Goal: Information Seeking & Learning: Learn about a topic

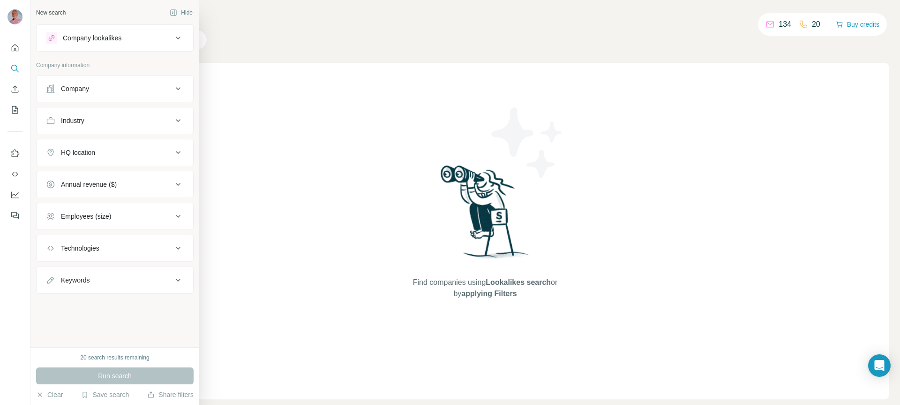
click at [151, 38] on div "Company lookalikes" at bounding box center [109, 37] width 127 height 11
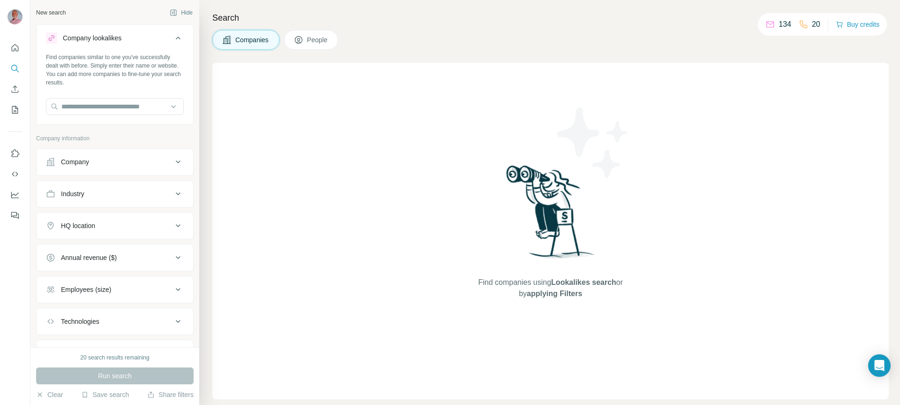
click at [117, 161] on div "Company" at bounding box center [109, 161] width 127 height 9
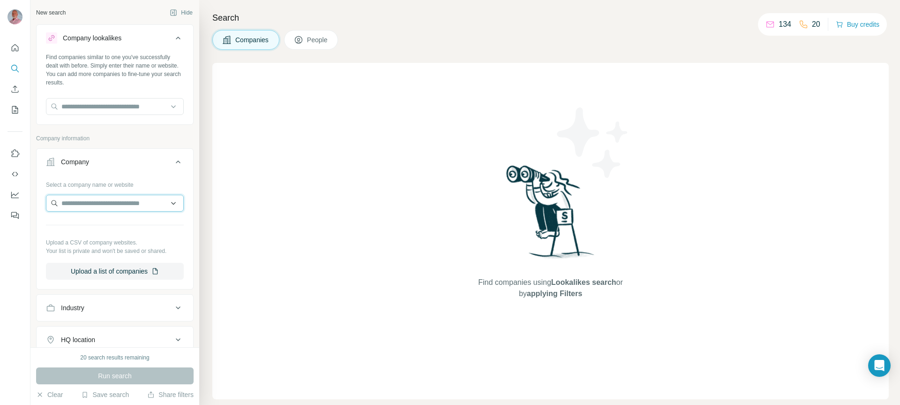
click at [119, 201] on input "text" at bounding box center [115, 203] width 138 height 17
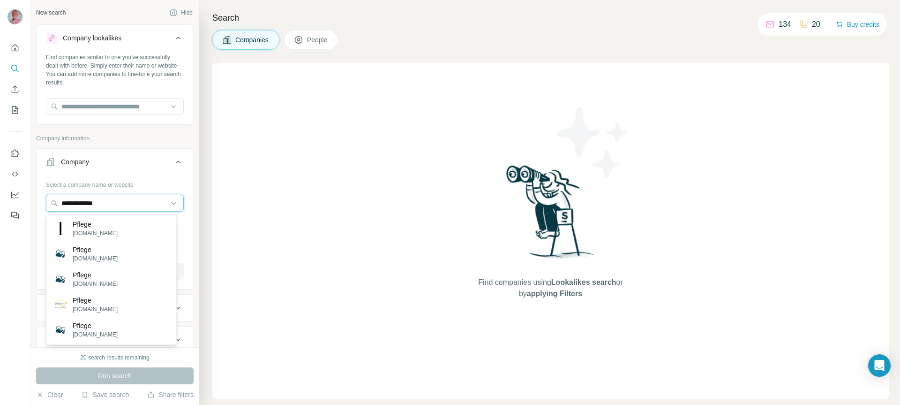
type input "**********"
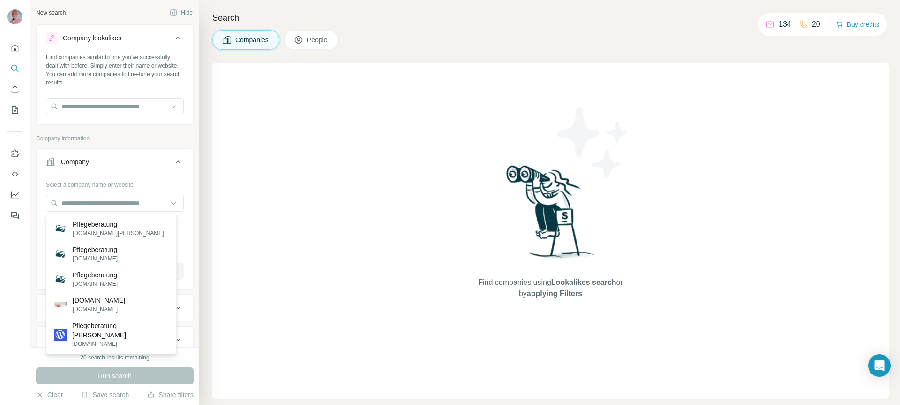
click at [12, 296] on div at bounding box center [15, 202] width 30 height 405
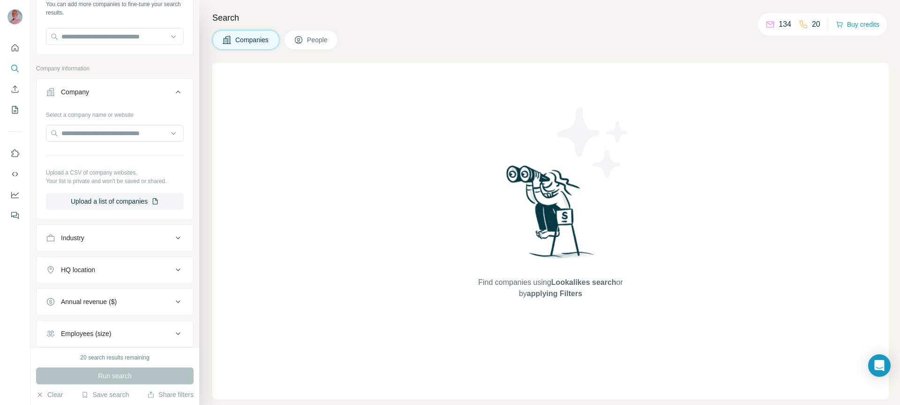
scroll to position [82, 0]
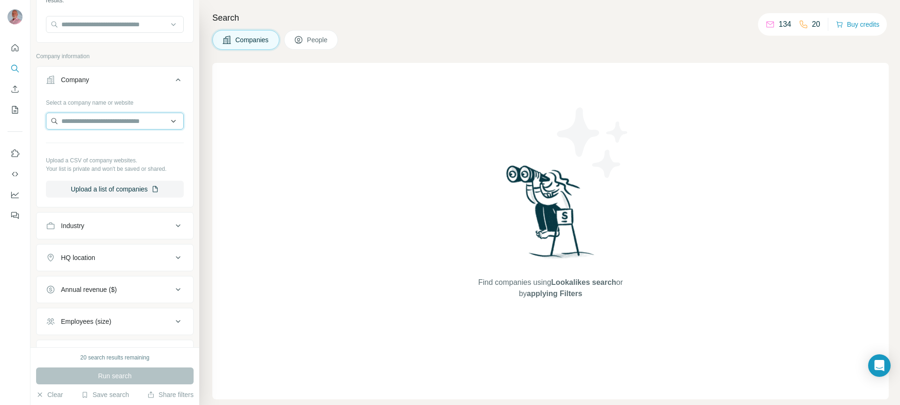
click at [127, 120] on input "text" at bounding box center [115, 121] width 138 height 17
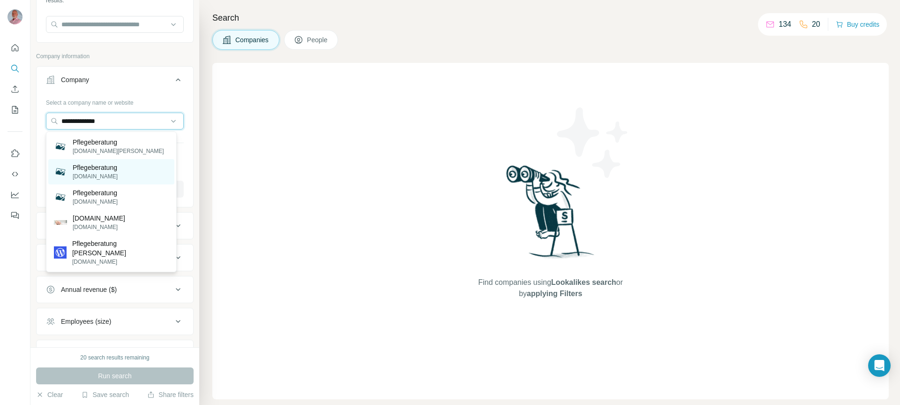
type input "**********"
click at [91, 167] on p "Pflegeberatung" at bounding box center [95, 167] width 45 height 9
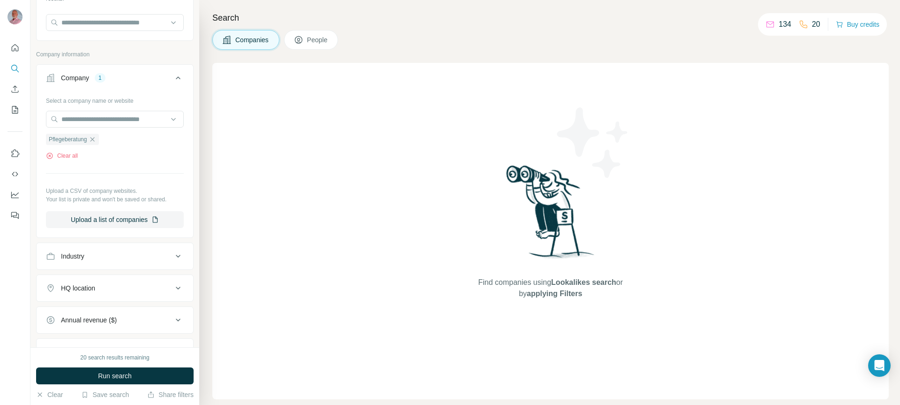
scroll to position [107, 0]
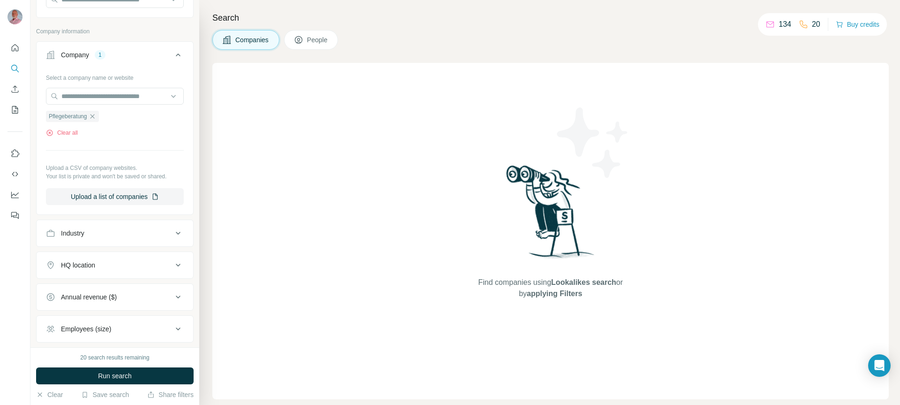
click at [135, 263] on div "HQ location" at bounding box center [109, 264] width 127 height 9
click at [122, 289] on input "text" at bounding box center [115, 288] width 138 height 17
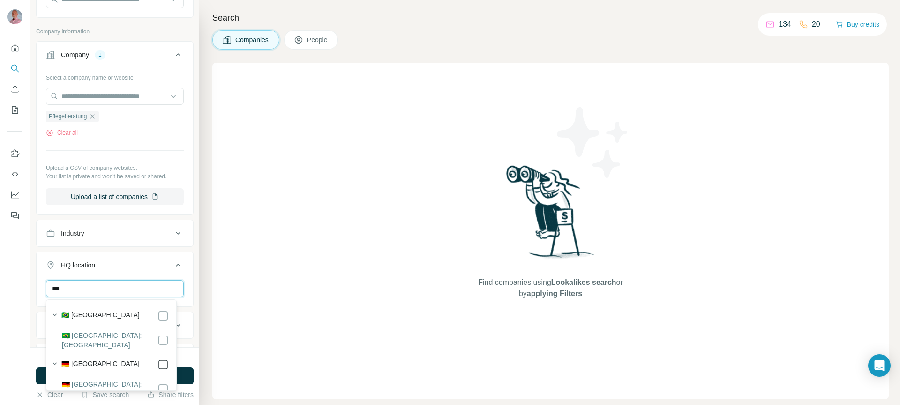
type input "***"
click at [321, 35] on span "People" at bounding box center [318, 39] width 22 height 9
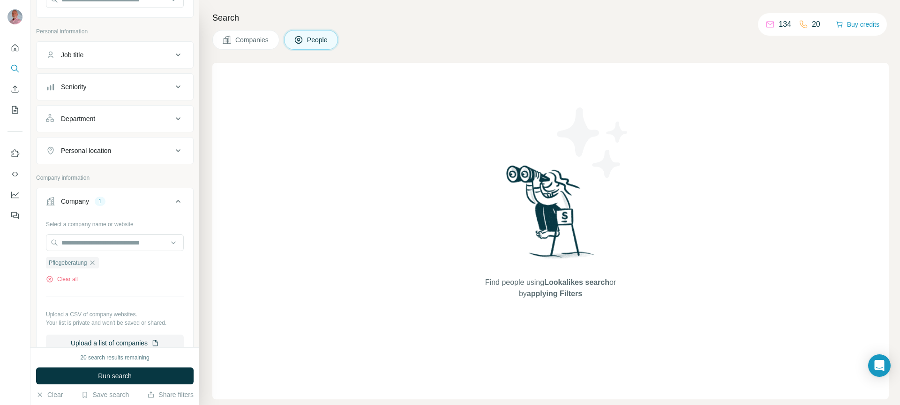
click at [260, 43] on span "Companies" at bounding box center [252, 39] width 34 height 9
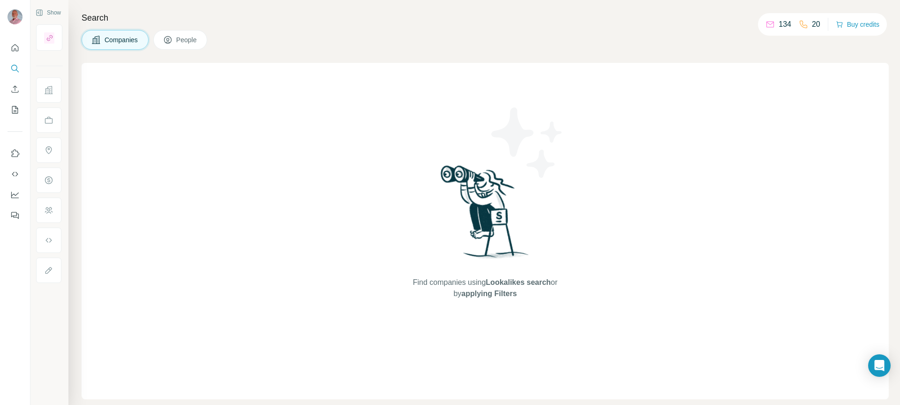
click at [122, 32] on button "Companies" at bounding box center [115, 40] width 67 height 20
click at [15, 49] on icon "Quick start" at bounding box center [15, 47] width 7 height 7
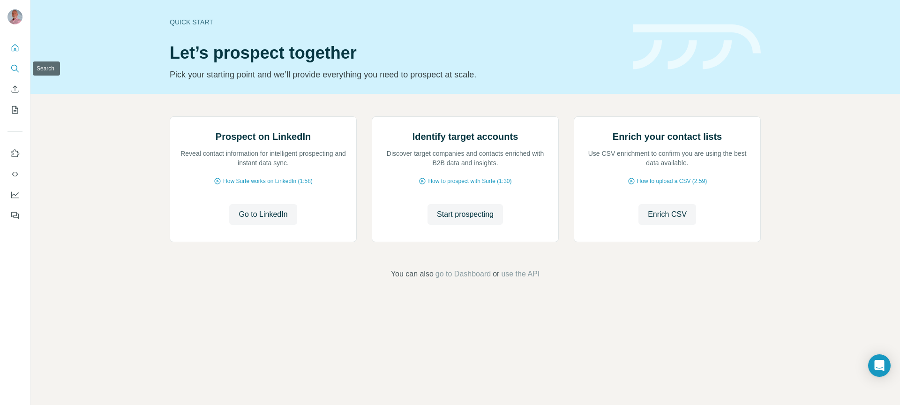
click at [17, 68] on icon "Search" at bounding box center [14, 68] width 6 height 6
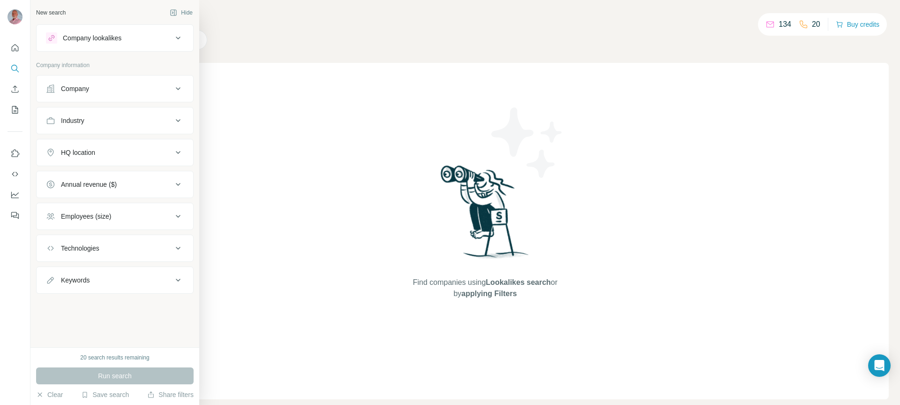
click at [128, 60] on div "Company lookalikes Company information Company Industry HQ location Annual reve…" at bounding box center [115, 158] width 158 height 269
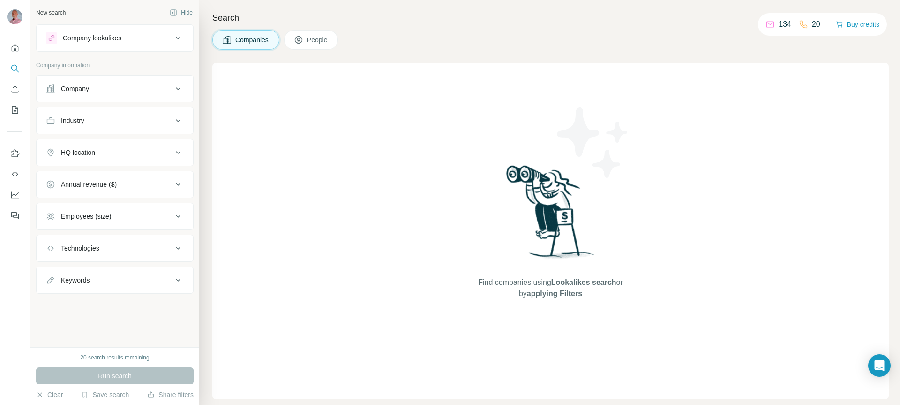
click at [182, 34] on icon at bounding box center [178, 37] width 11 height 11
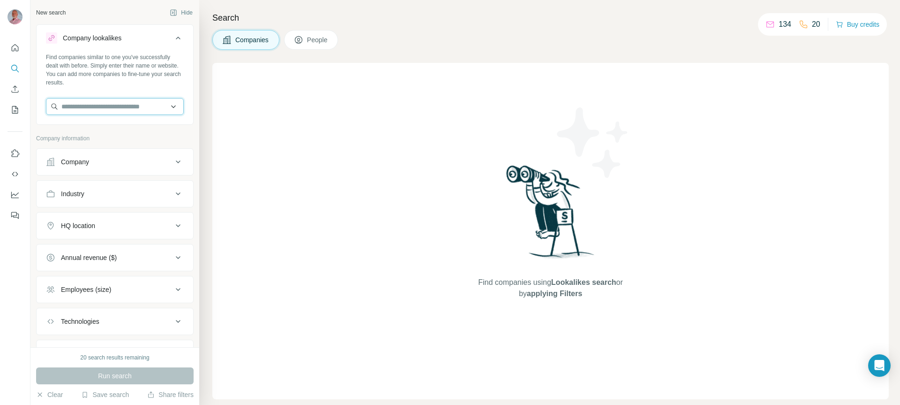
click at [167, 106] on input "text" at bounding box center [115, 106] width 138 height 17
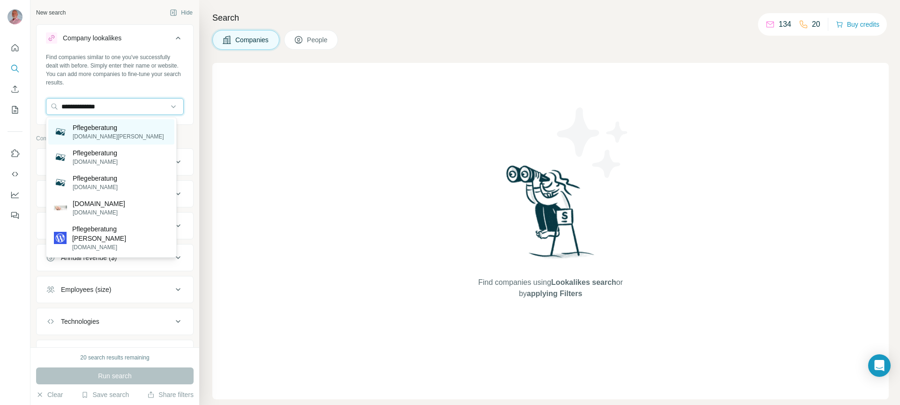
type input "**********"
click at [141, 132] on div "Pflegeberatung [DOMAIN_NAME][PERSON_NAME]" at bounding box center [111, 131] width 126 height 25
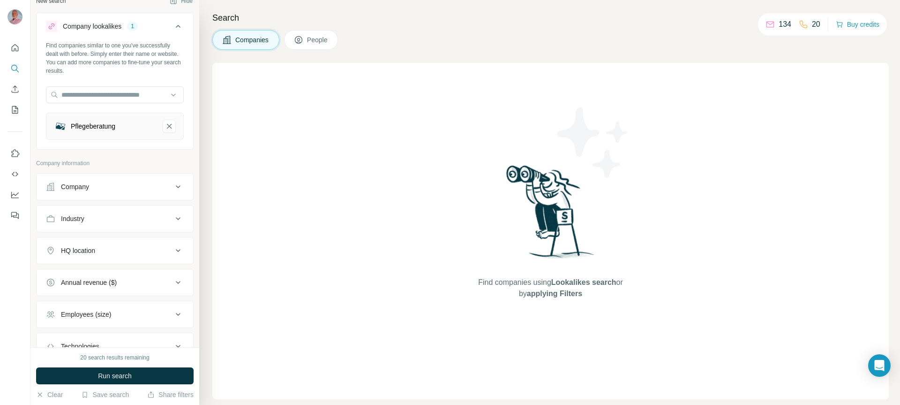
scroll to position [6, 0]
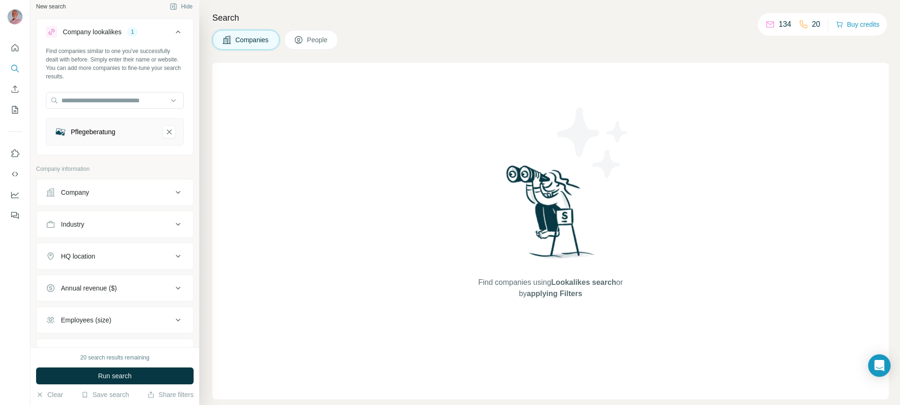
click at [143, 226] on div "Industry" at bounding box center [109, 223] width 127 height 9
click at [134, 279] on div "HQ location" at bounding box center [109, 283] width 127 height 9
drag, startPoint x: 118, startPoint y: 310, endPoint x: 131, endPoint y: 313, distance: 13.0
click at [118, 311] on input "text" at bounding box center [115, 307] width 138 height 17
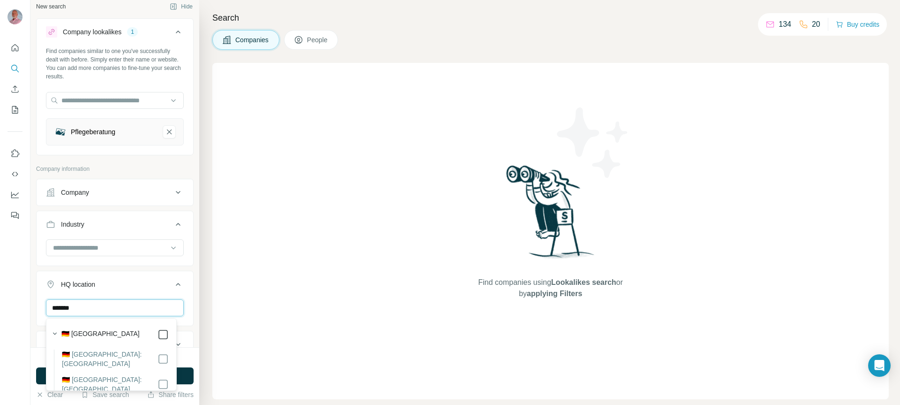
type input "*******"
click at [208, 227] on div "Search Companies People Find companies using Lookalikes search or by applying F…" at bounding box center [549, 202] width 701 height 405
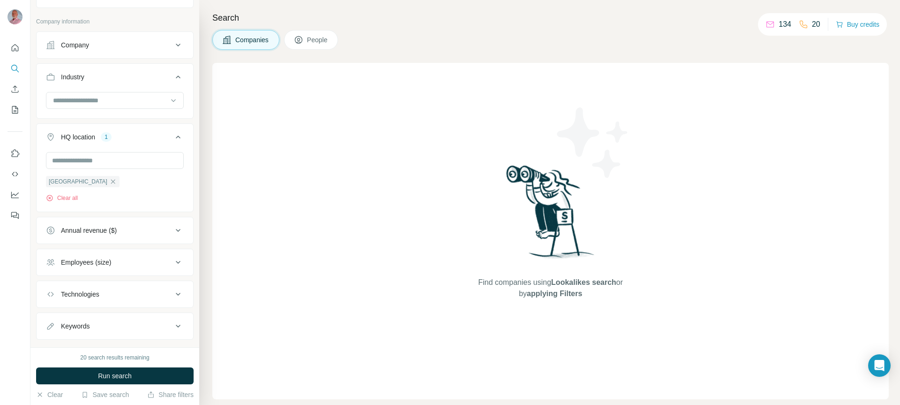
scroll to position [173, 0]
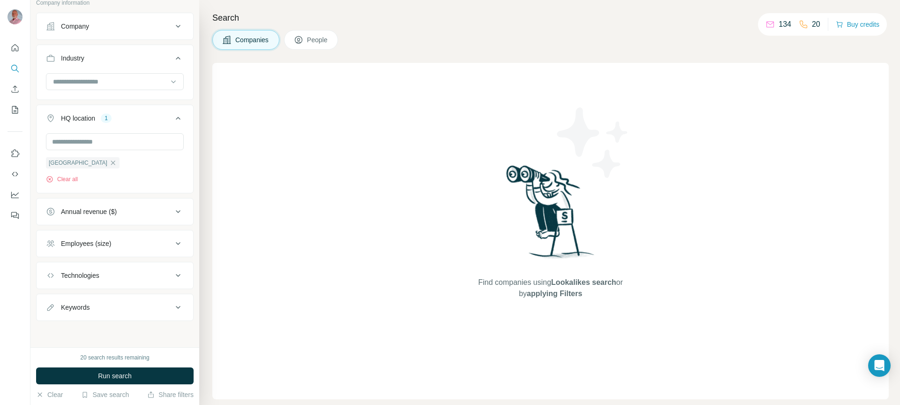
click at [109, 376] on span "Run search" at bounding box center [115, 375] width 34 height 9
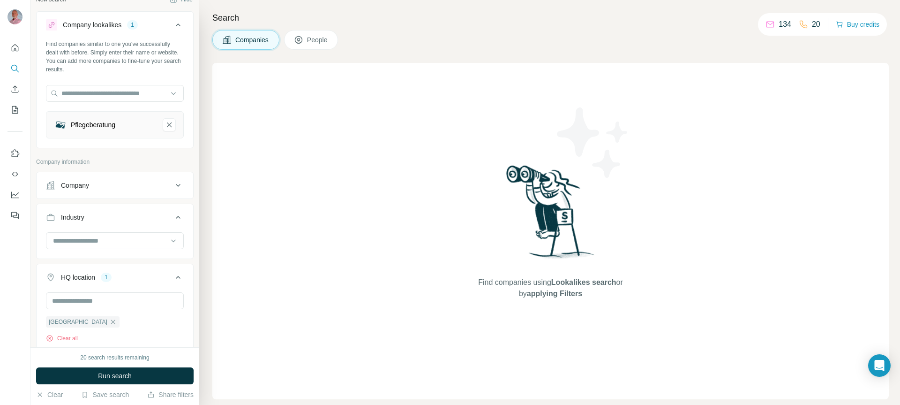
scroll to position [0, 0]
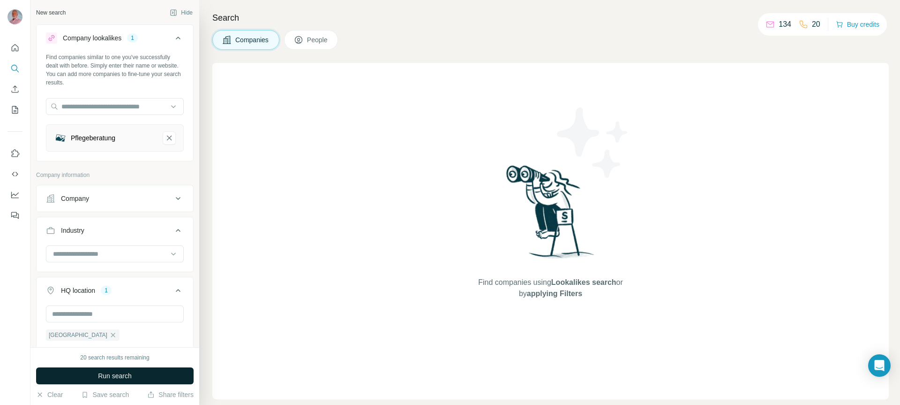
click at [108, 376] on span "Run search" at bounding box center [115, 375] width 34 height 9
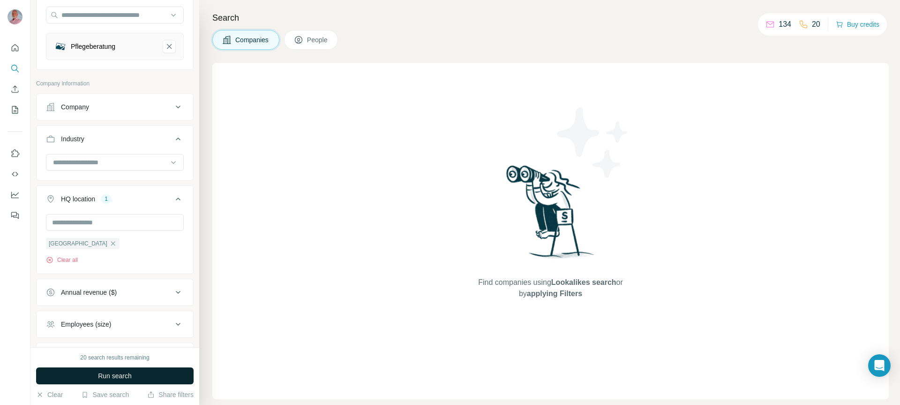
scroll to position [173, 0]
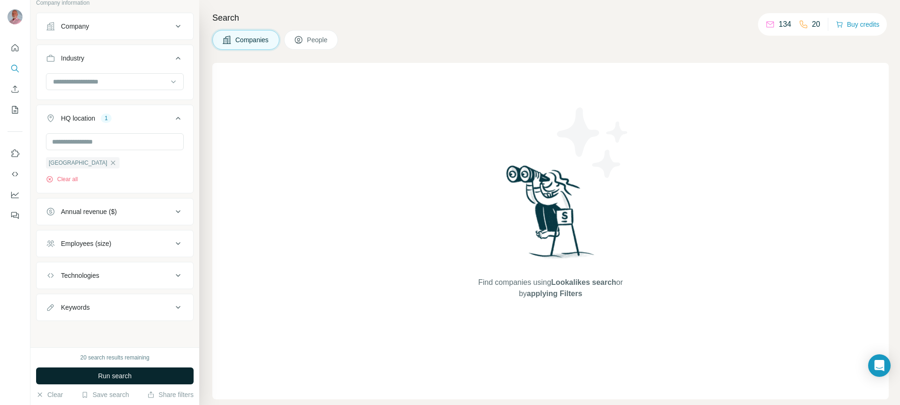
click at [143, 306] on div "Keywords" at bounding box center [109, 306] width 127 height 9
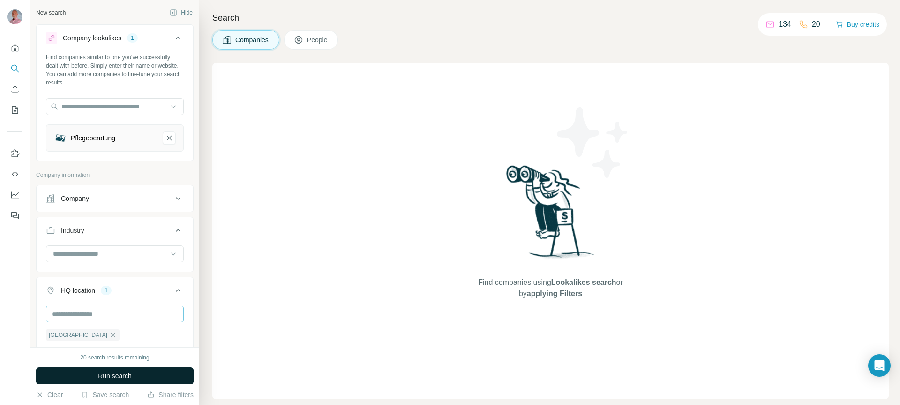
scroll to position [201, 0]
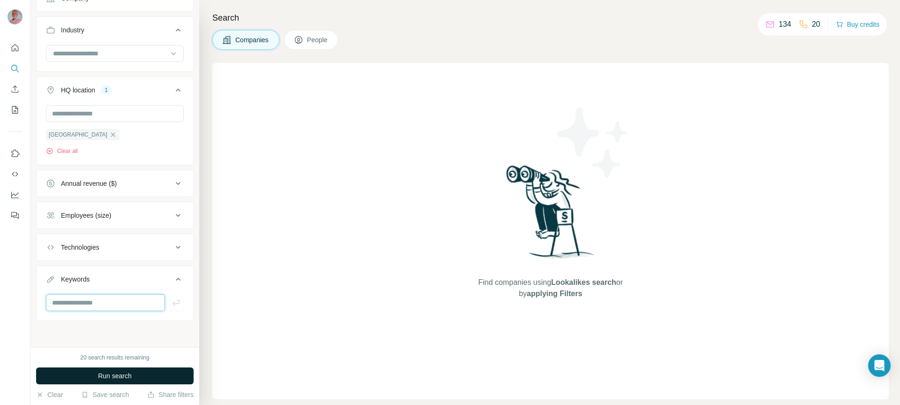
click at [129, 298] on input "text" at bounding box center [105, 302] width 119 height 17
type input "**********"
click at [172, 306] on icon "button" at bounding box center [176, 302] width 9 height 9
click at [121, 378] on span "Run search" at bounding box center [115, 375] width 34 height 9
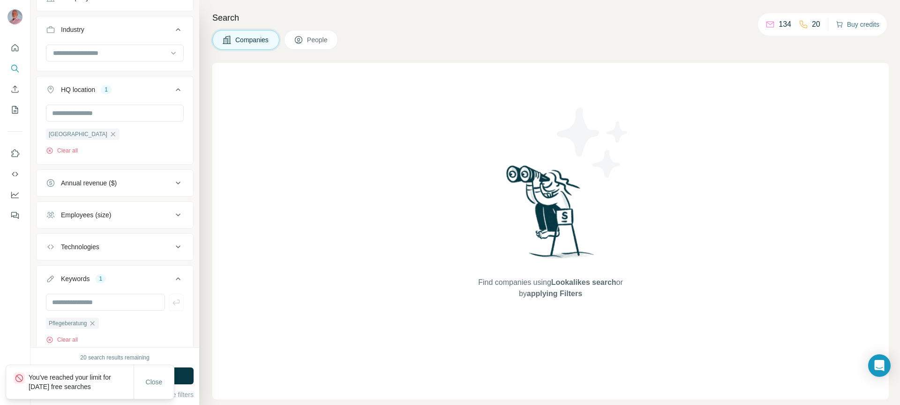
click at [862, 19] on button "Buy credits" at bounding box center [858, 24] width 44 height 13
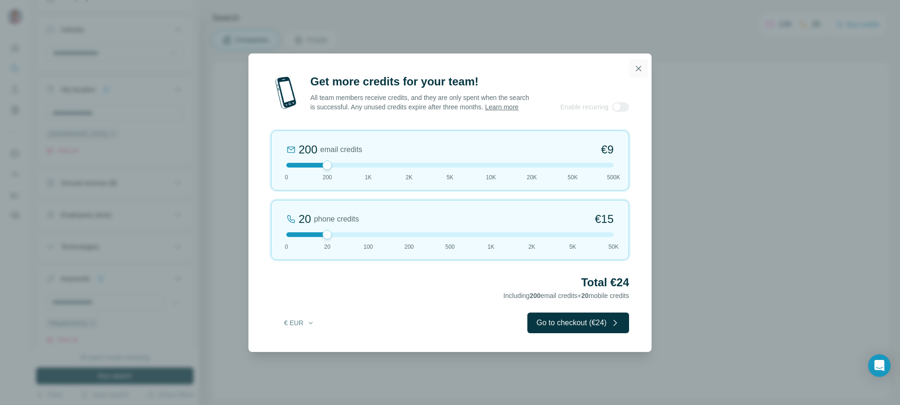
click at [638, 64] on icon "button" at bounding box center [638, 68] width 9 height 9
